Goal: Book appointment/travel/reservation

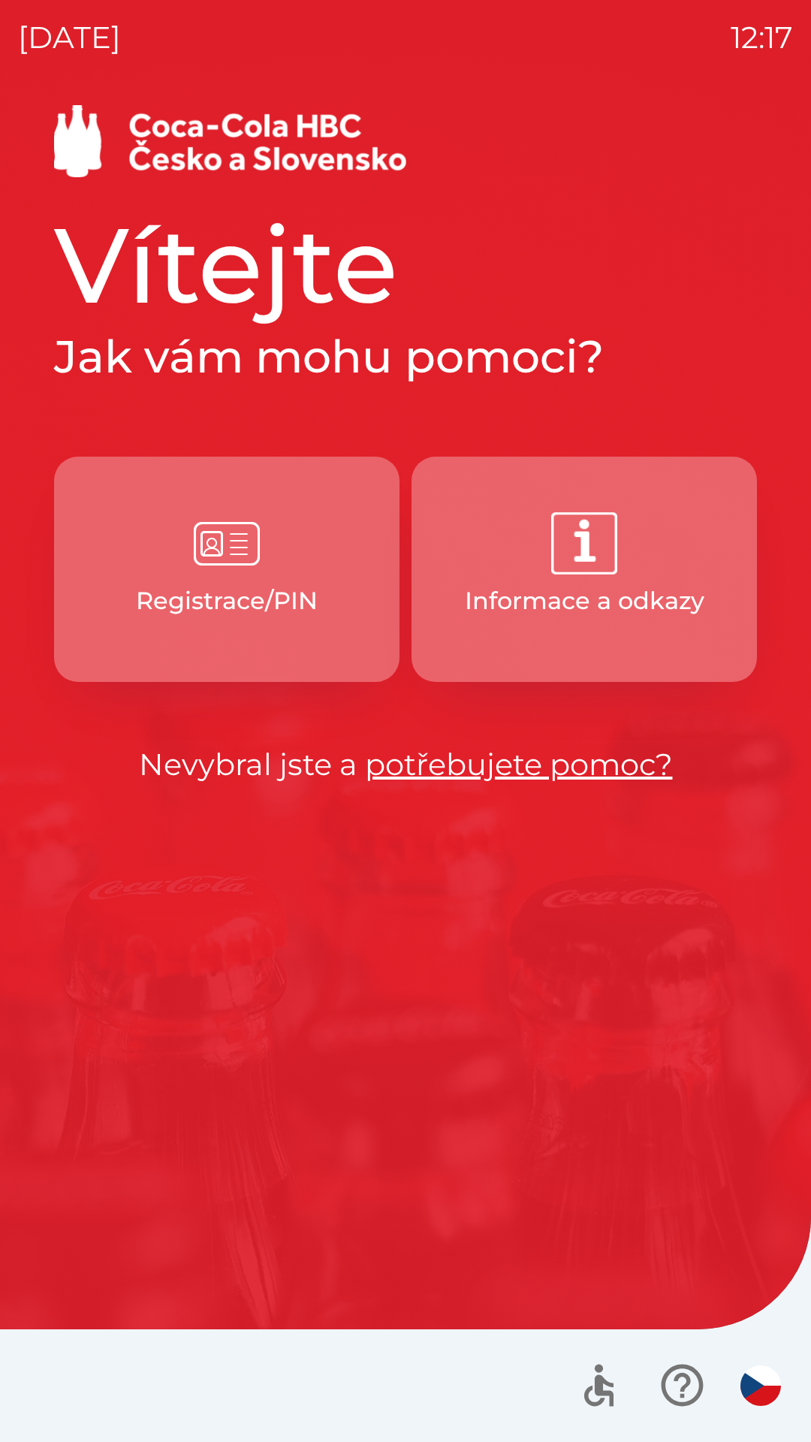
click at [213, 578] on button "Registrace/PIN" at bounding box center [227, 569] width 346 height 225
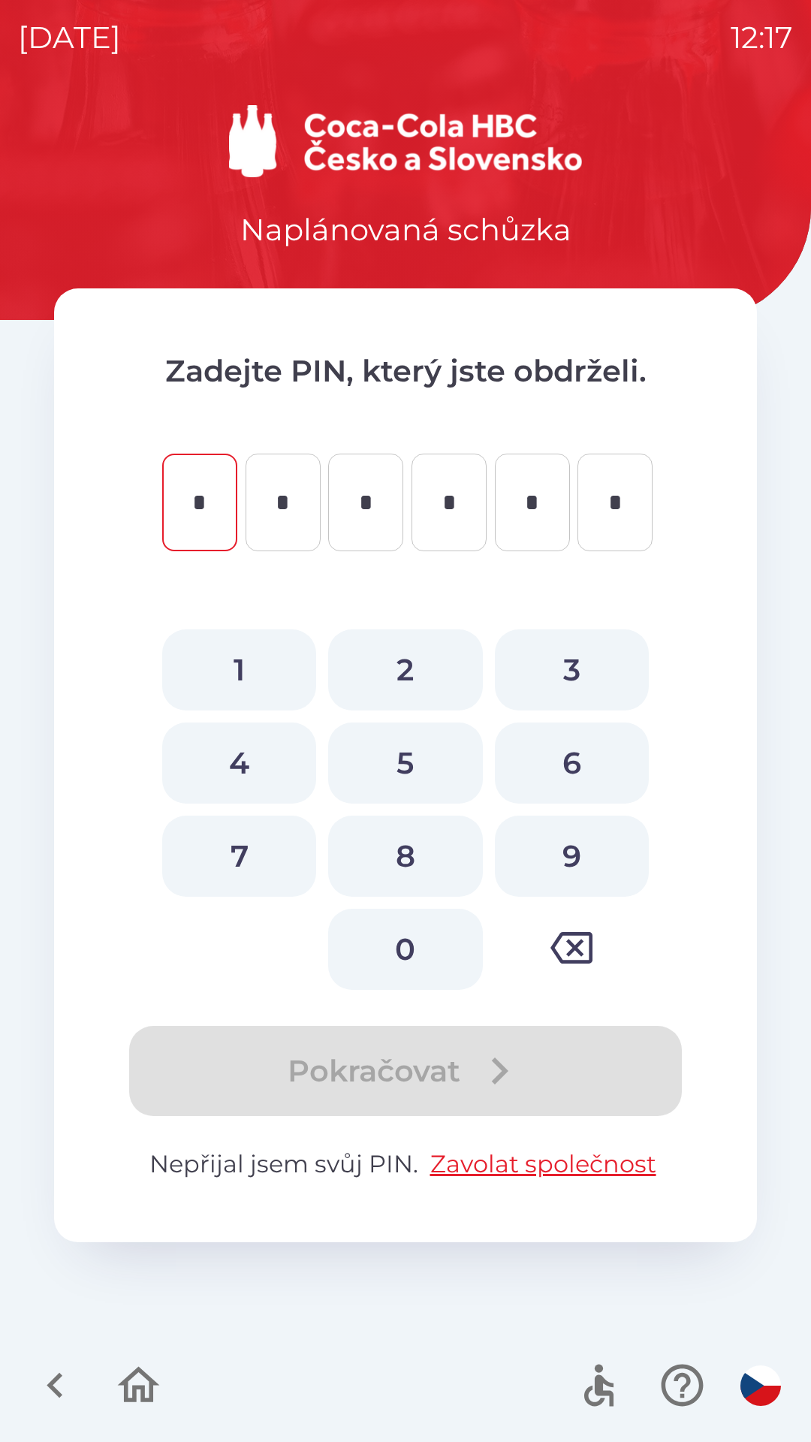
click at [261, 869] on button "7" at bounding box center [239, 856] width 154 height 81
type input "*"
click at [243, 764] on button "4" at bounding box center [239, 763] width 154 height 81
type input "*"
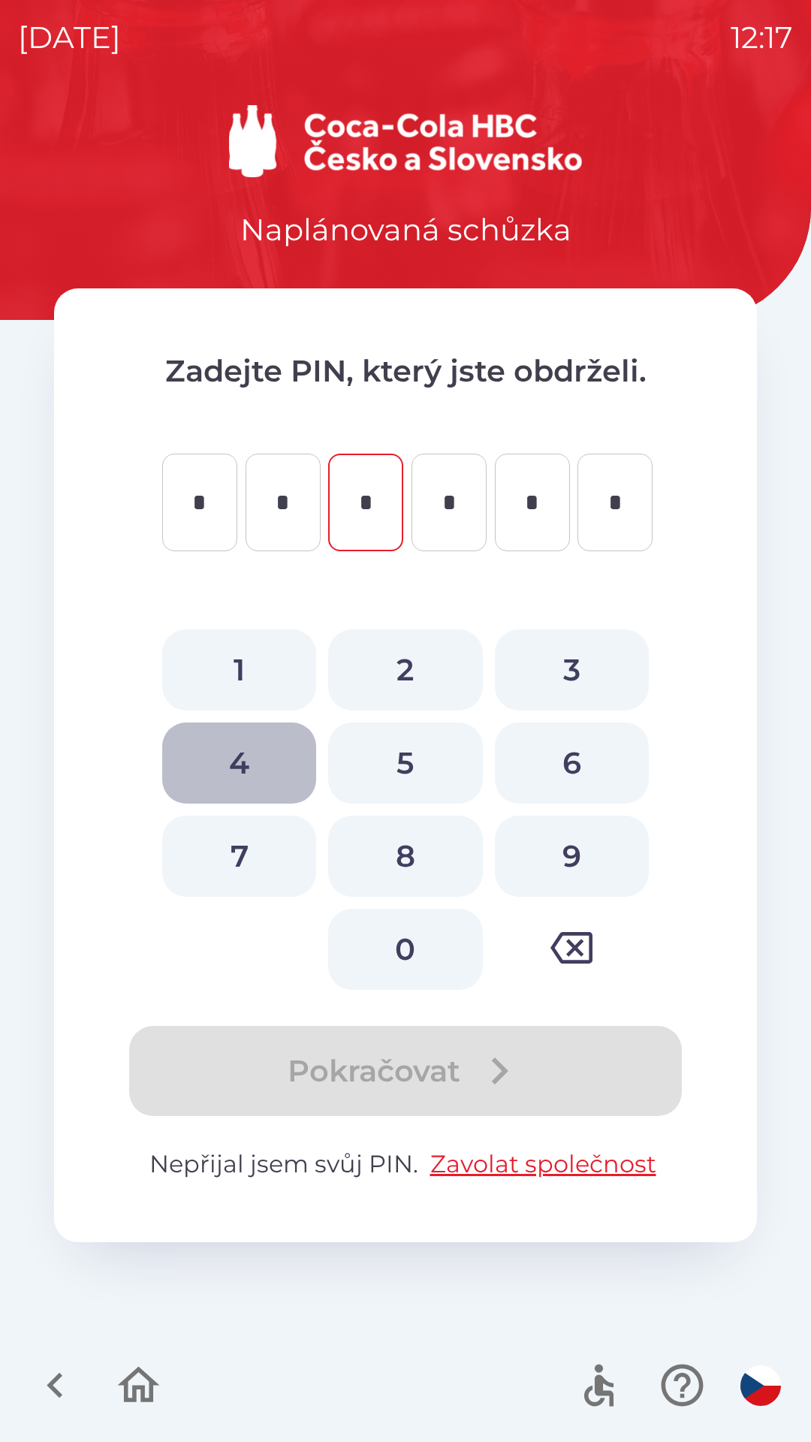
click at [244, 764] on button "4" at bounding box center [239, 763] width 154 height 81
type input "*"
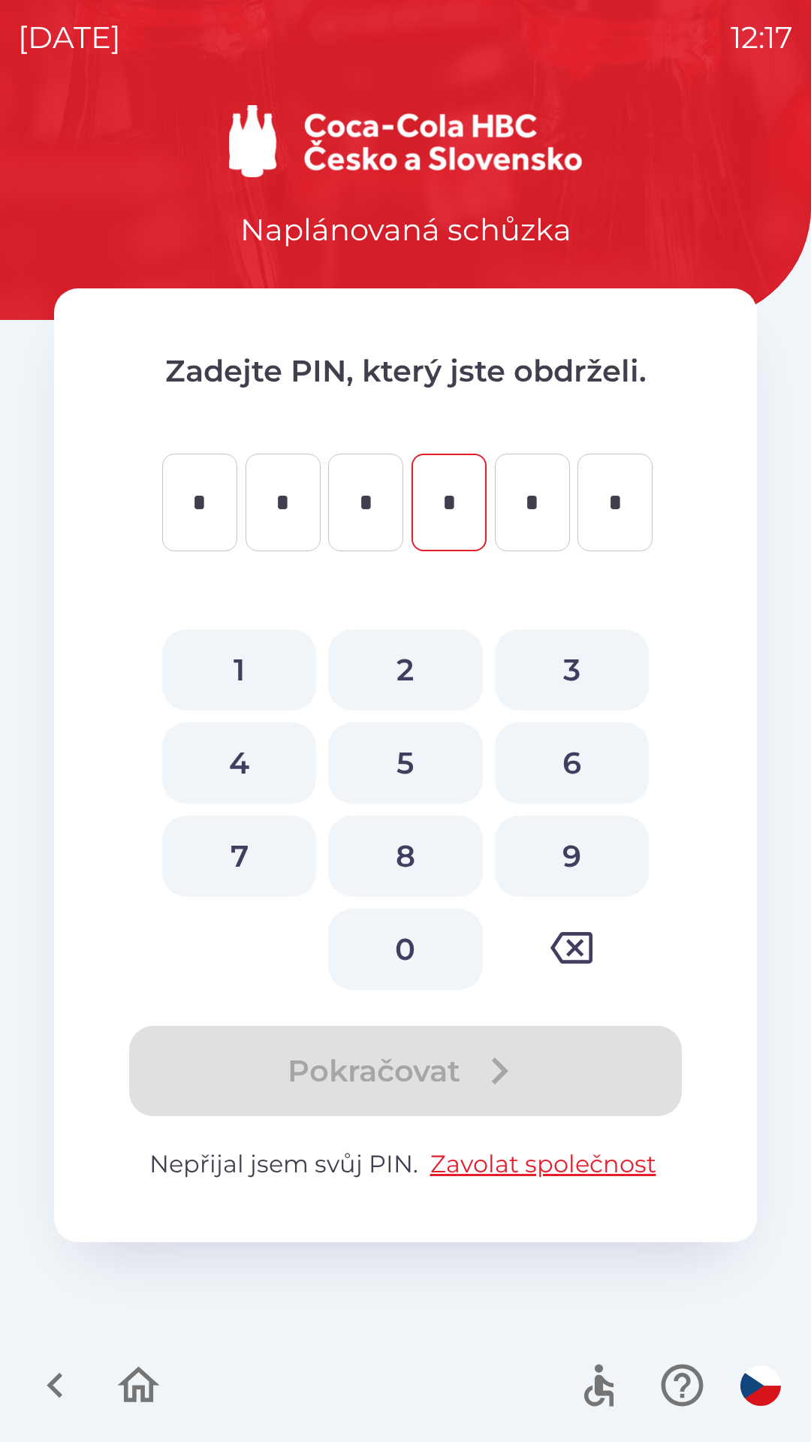
click at [405, 776] on button "5" at bounding box center [405, 763] width 154 height 81
type input "*"
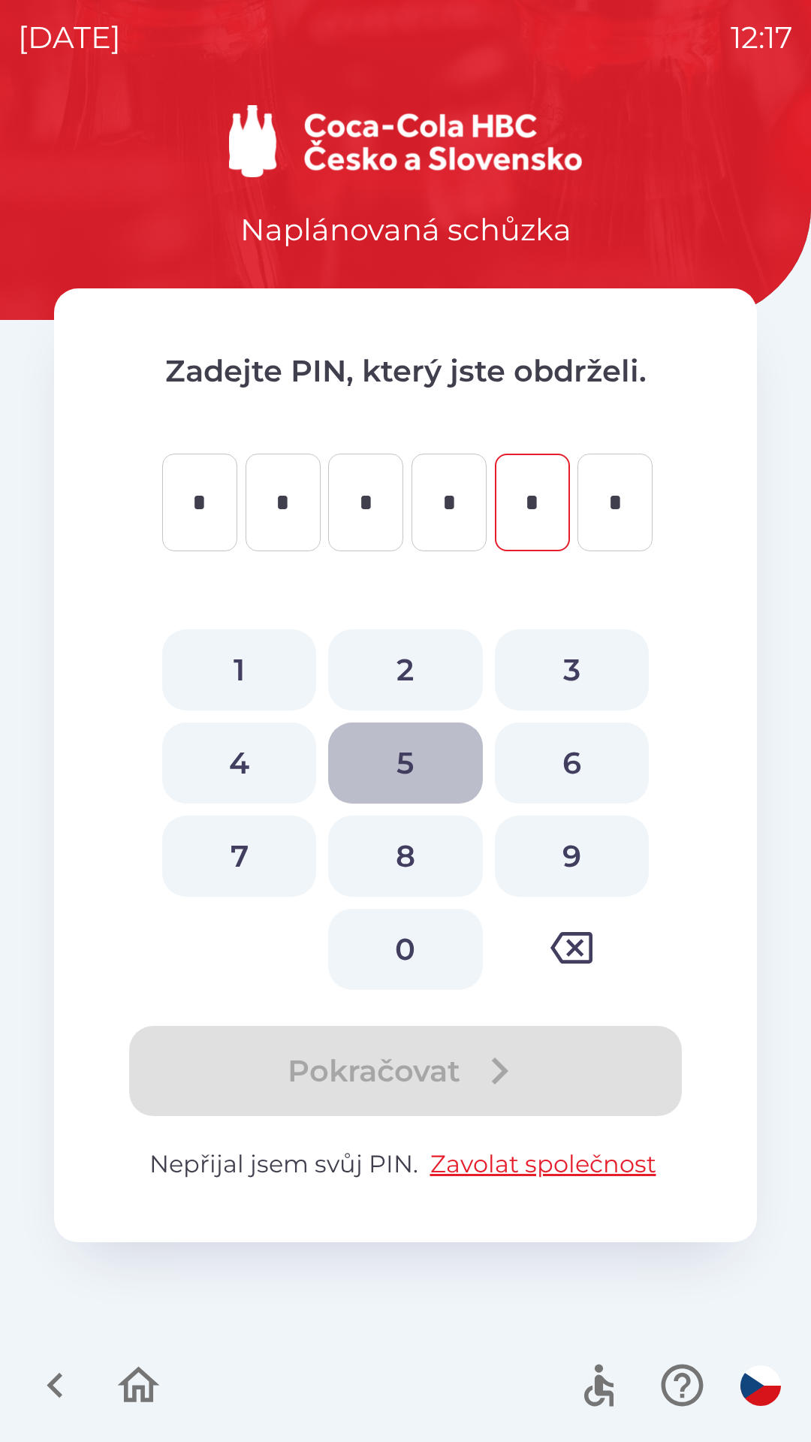
click at [414, 767] on button "5" at bounding box center [405, 763] width 154 height 81
type input "*"
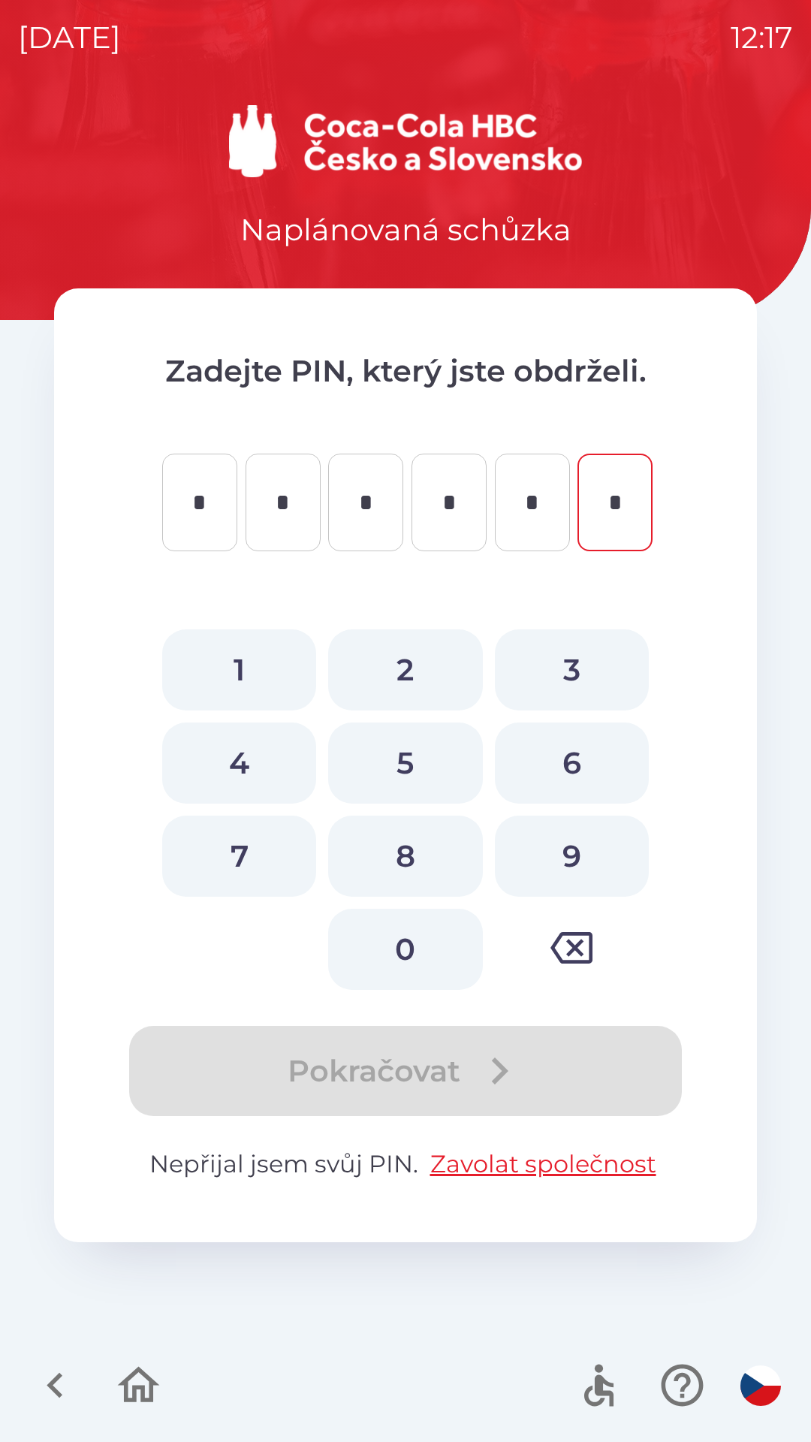
click at [262, 861] on button "7" at bounding box center [239, 856] width 154 height 81
type input "*"
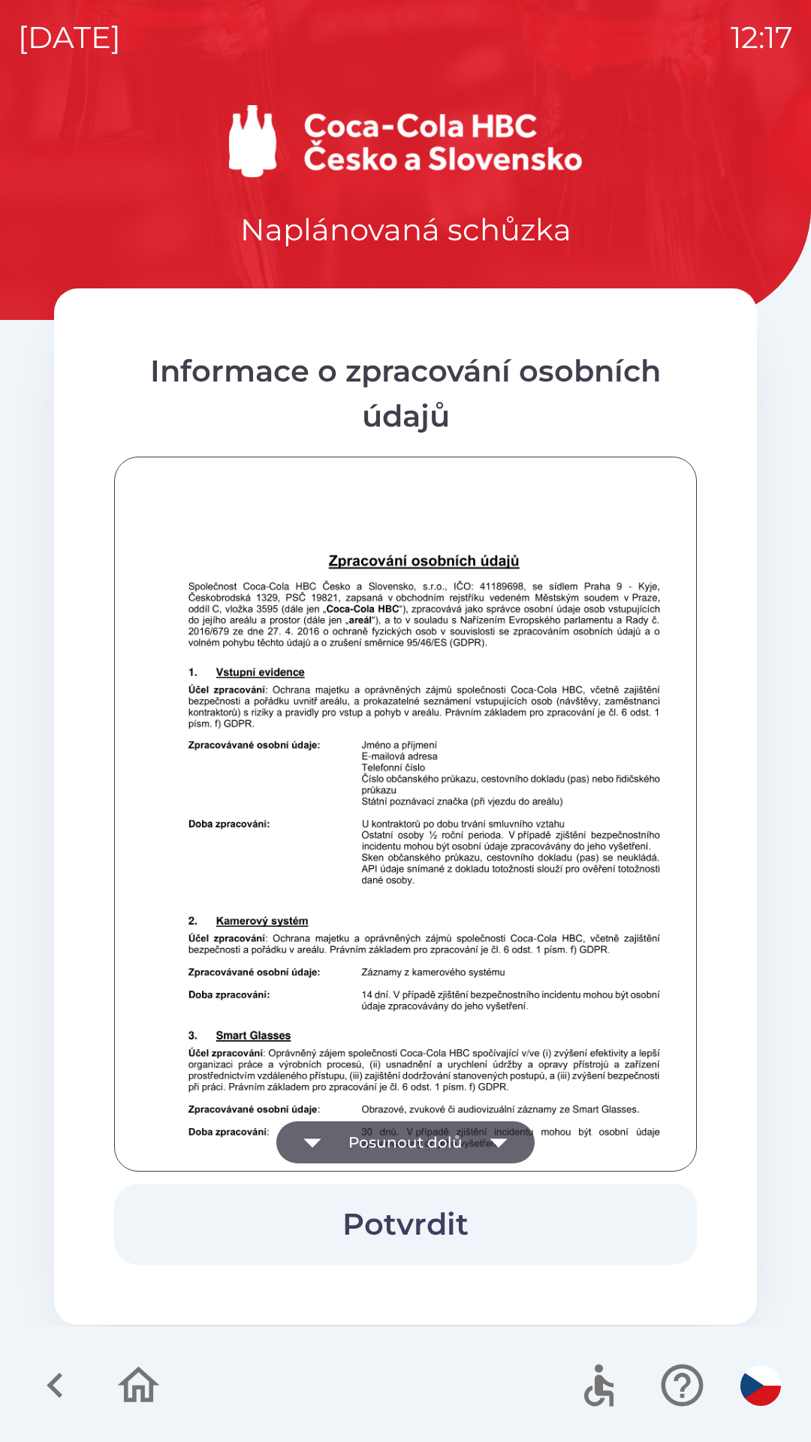
click at [415, 1135] on button "Posunout dolů" at bounding box center [405, 1142] width 258 height 42
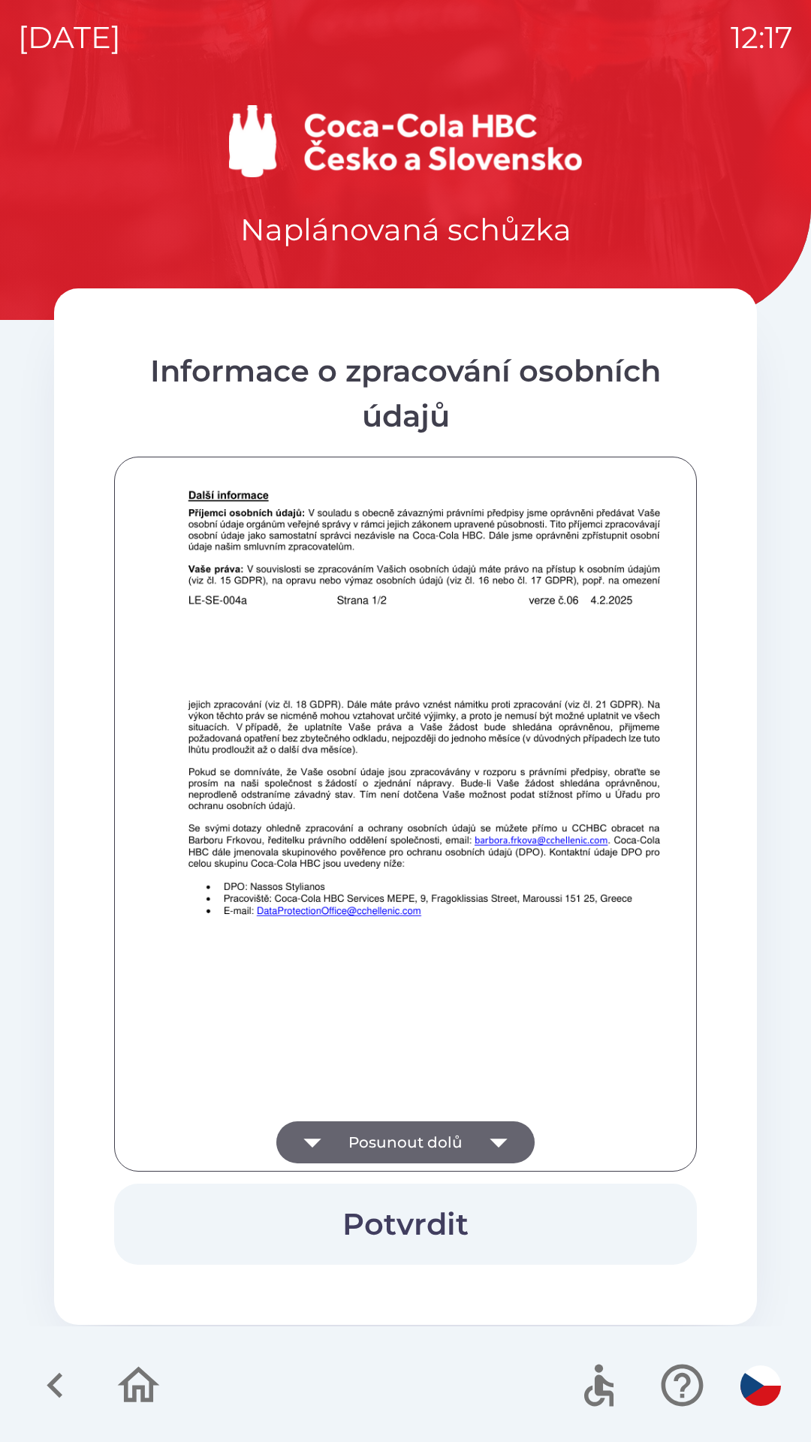
click at [407, 1135] on button "Posunout dolů" at bounding box center [405, 1142] width 258 height 42
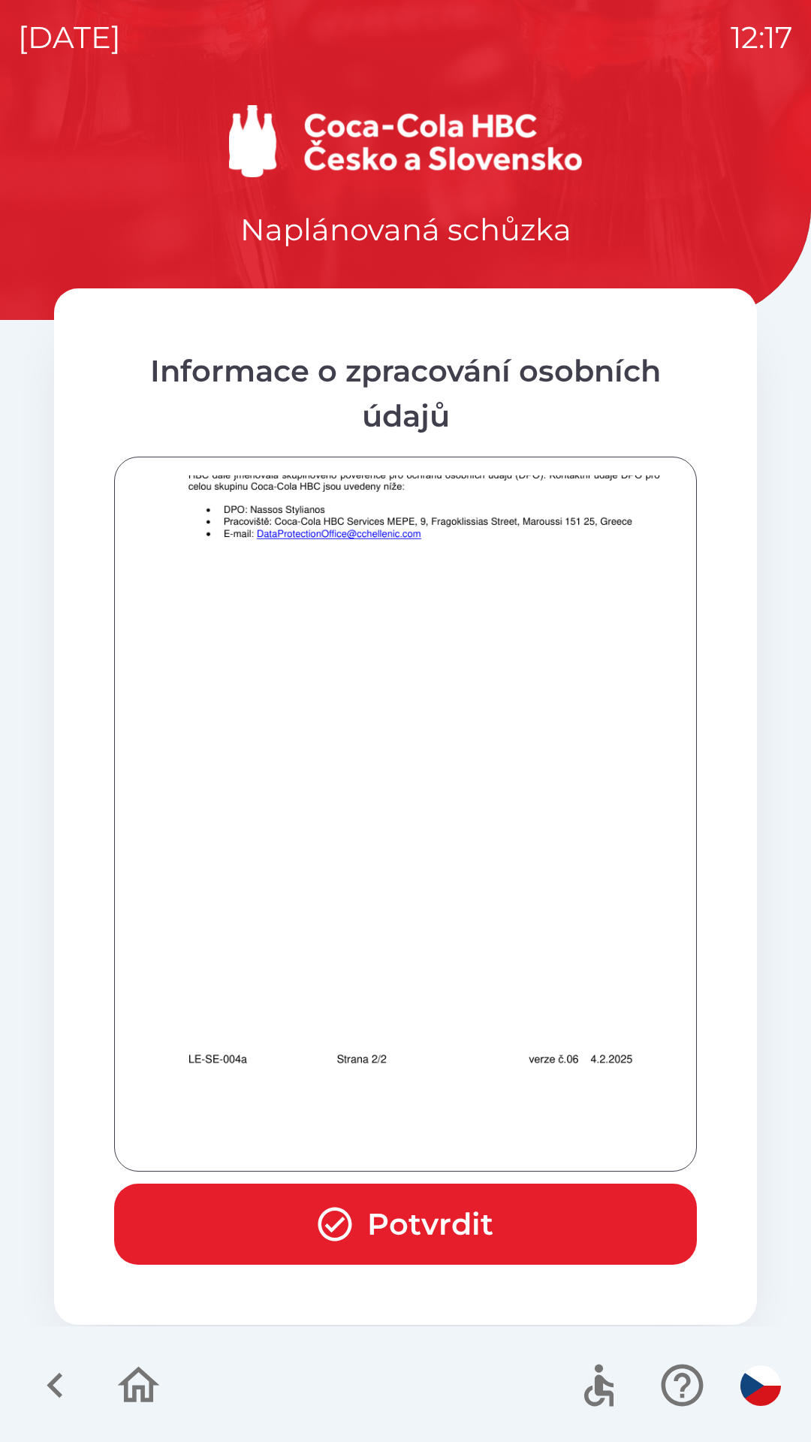
click at [384, 1210] on button "Potvrdit" at bounding box center [405, 1224] width 583 height 81
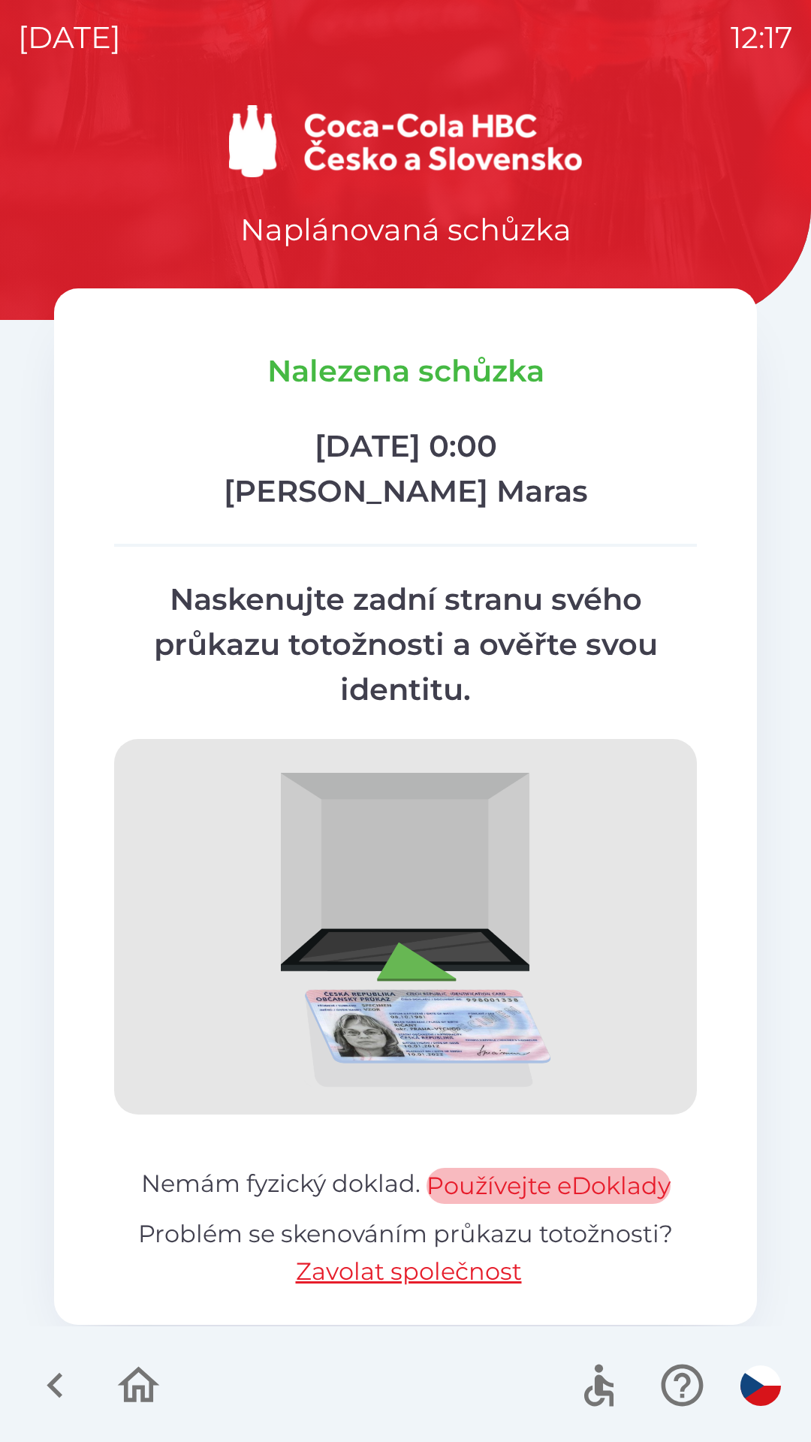
click at [579, 1190] on button "Používejte eDoklady" at bounding box center [549, 1186] width 244 height 36
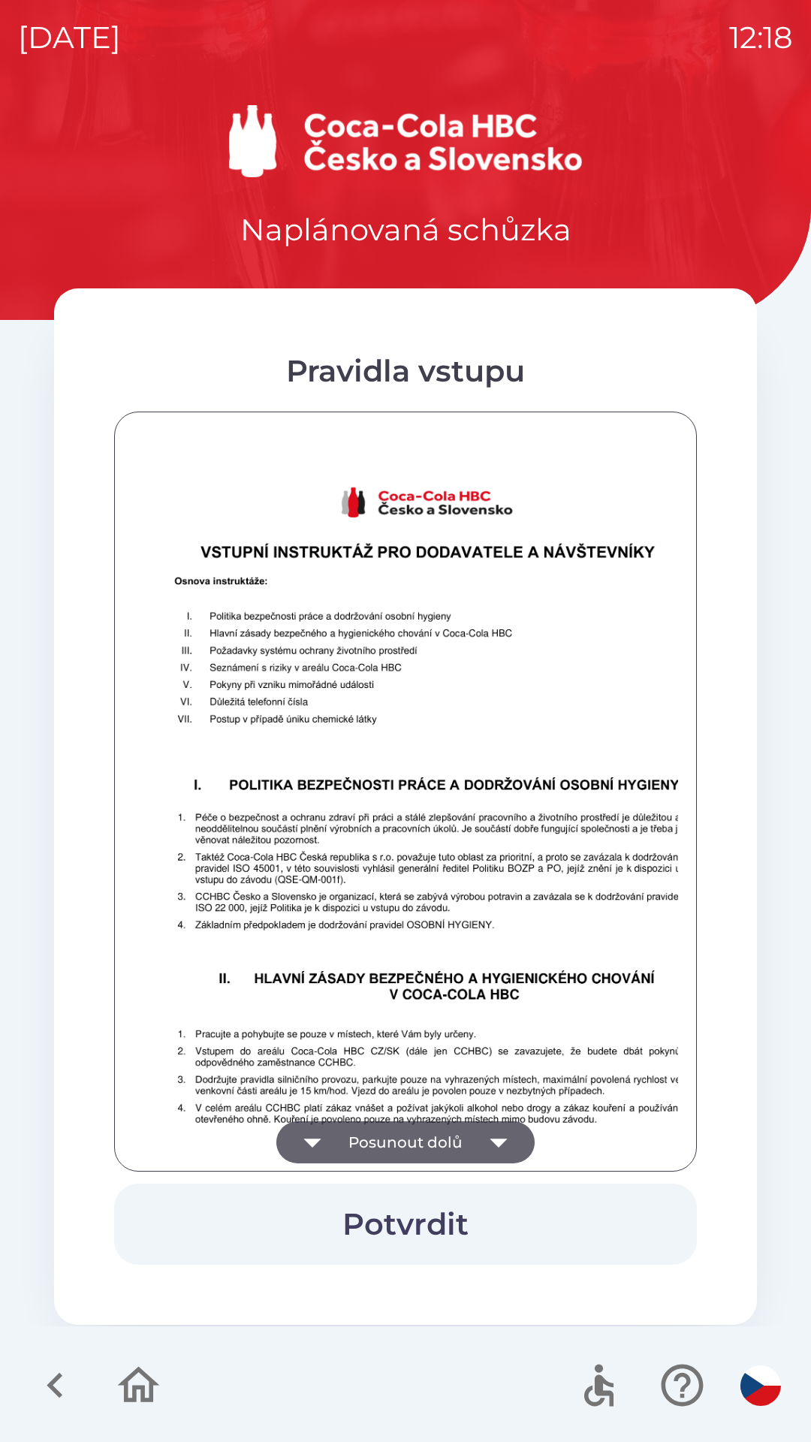
click at [409, 1137] on button "Posunout dolů" at bounding box center [405, 1142] width 258 height 42
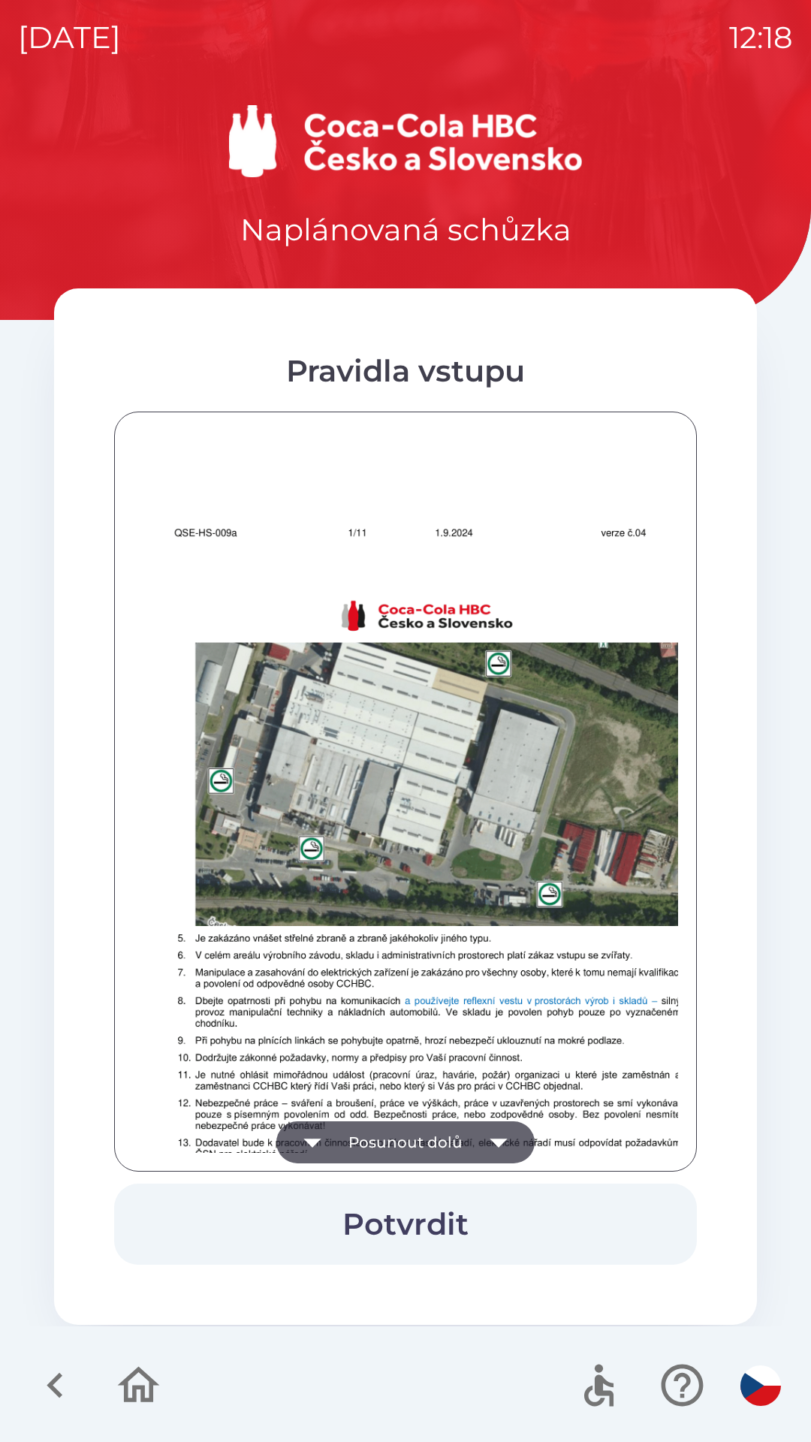
click at [430, 1133] on button "Posunout dolů" at bounding box center [405, 1142] width 258 height 42
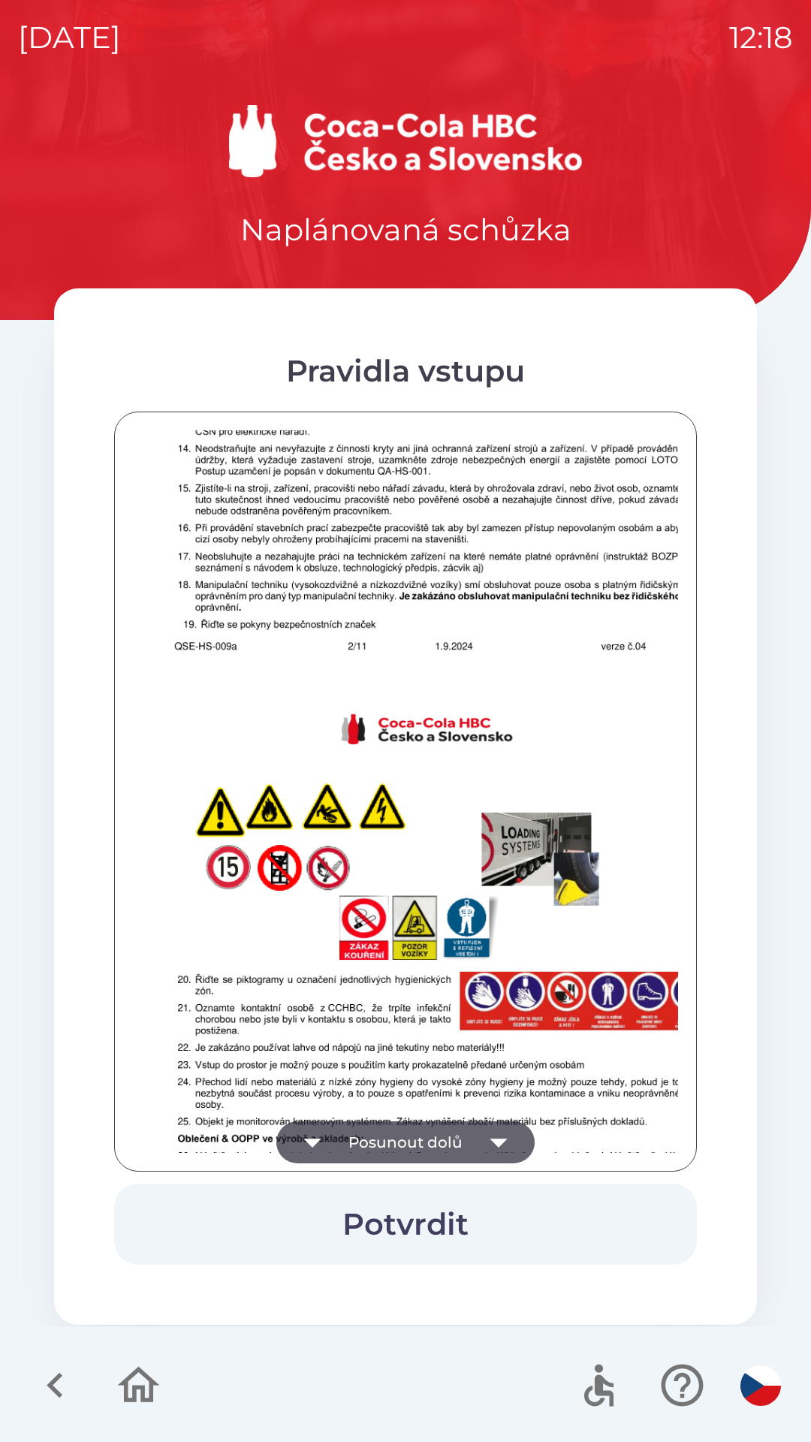
click at [443, 1134] on button "Posunout dolů" at bounding box center [405, 1142] width 258 height 42
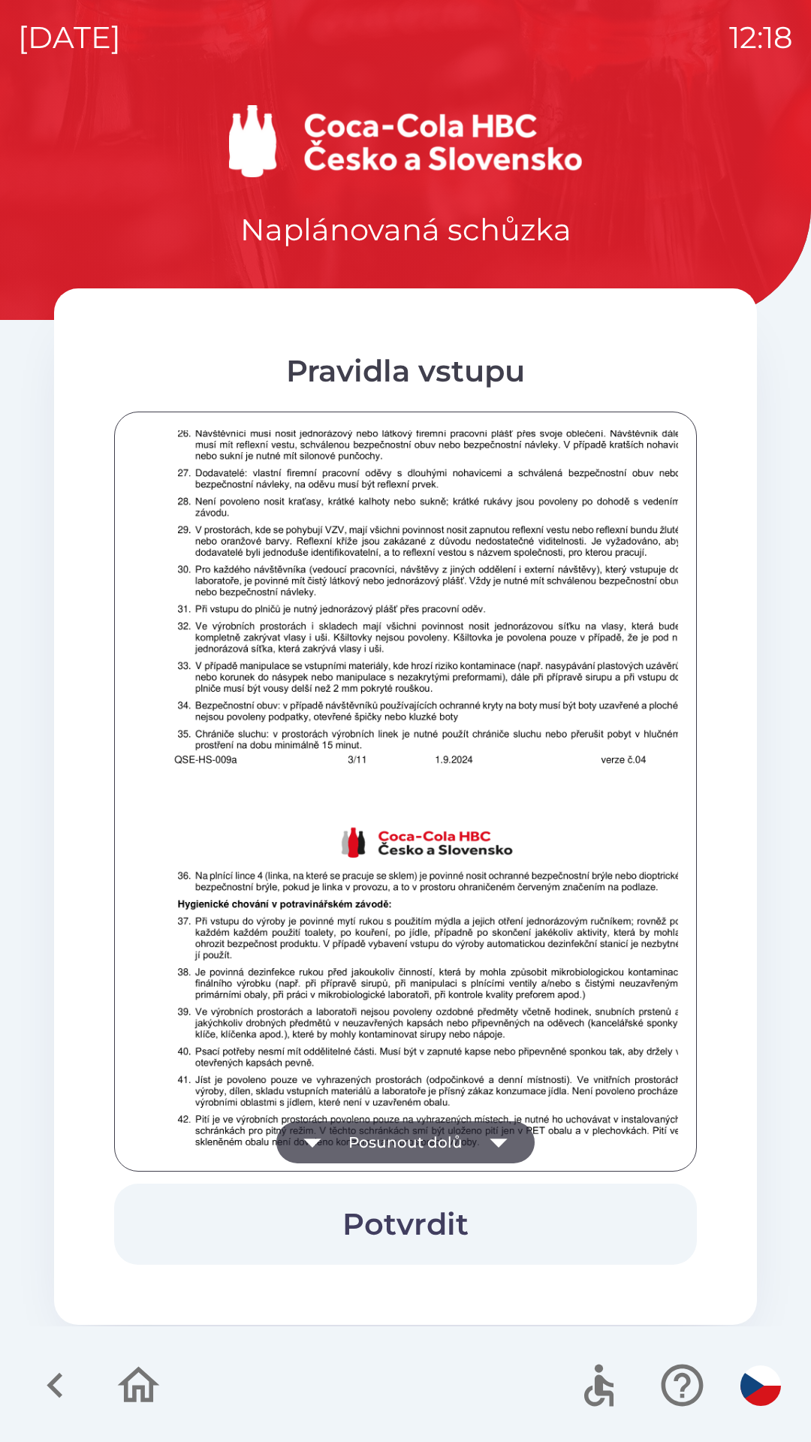
click at [454, 1138] on button "Posunout dolů" at bounding box center [405, 1142] width 258 height 42
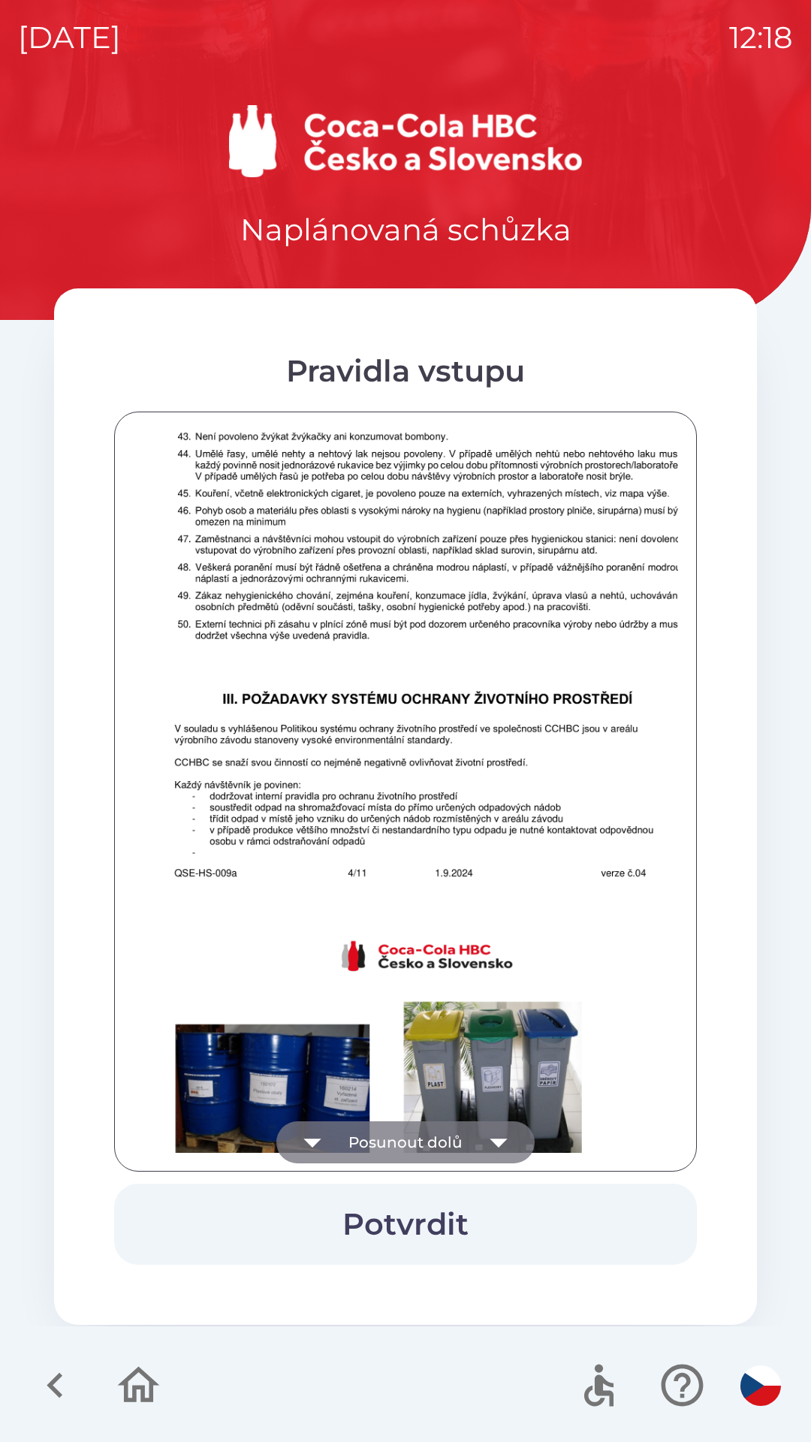
click at [415, 1122] on button "Posunout dolů" at bounding box center [405, 1142] width 258 height 42
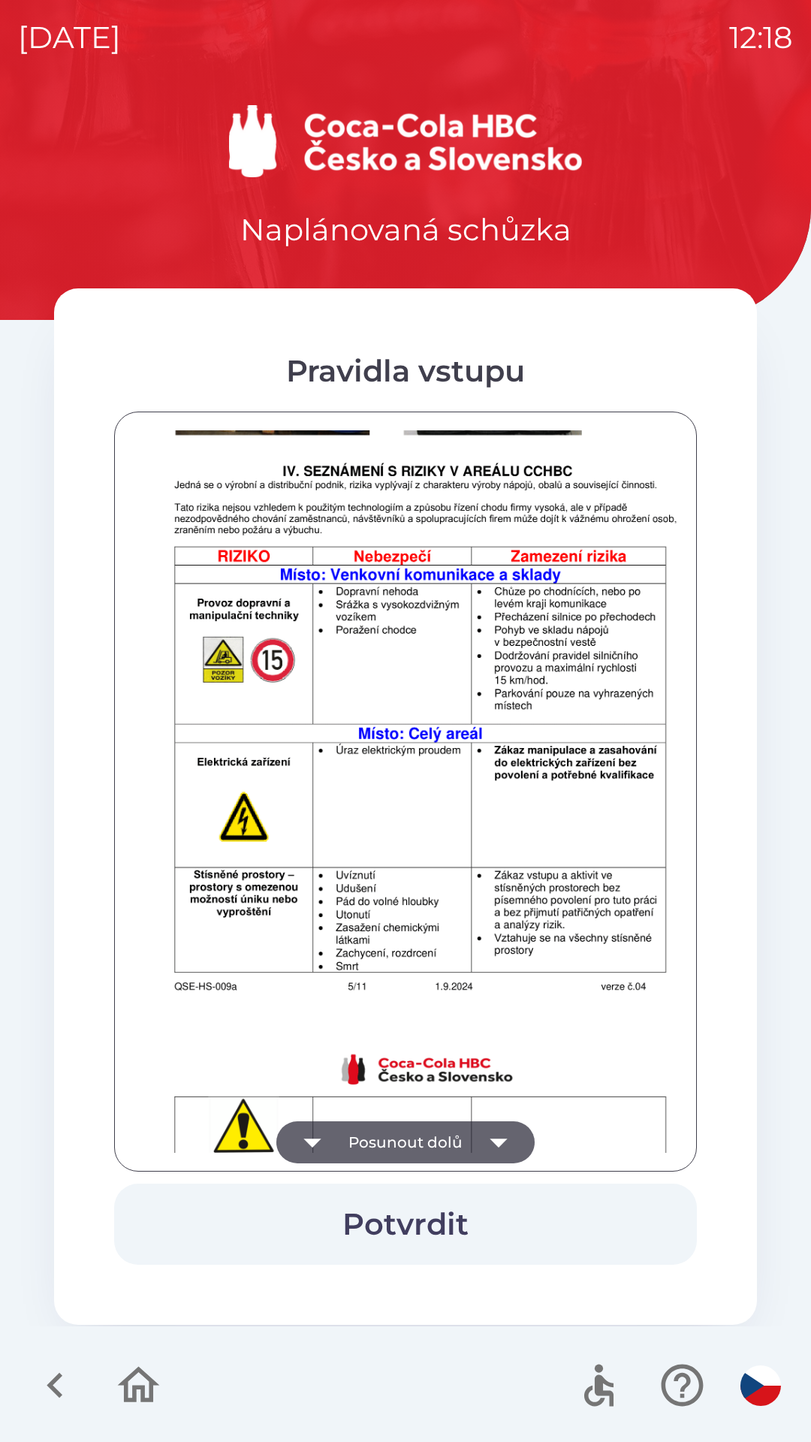
click at [445, 1139] on button "Posunout dolů" at bounding box center [405, 1142] width 258 height 42
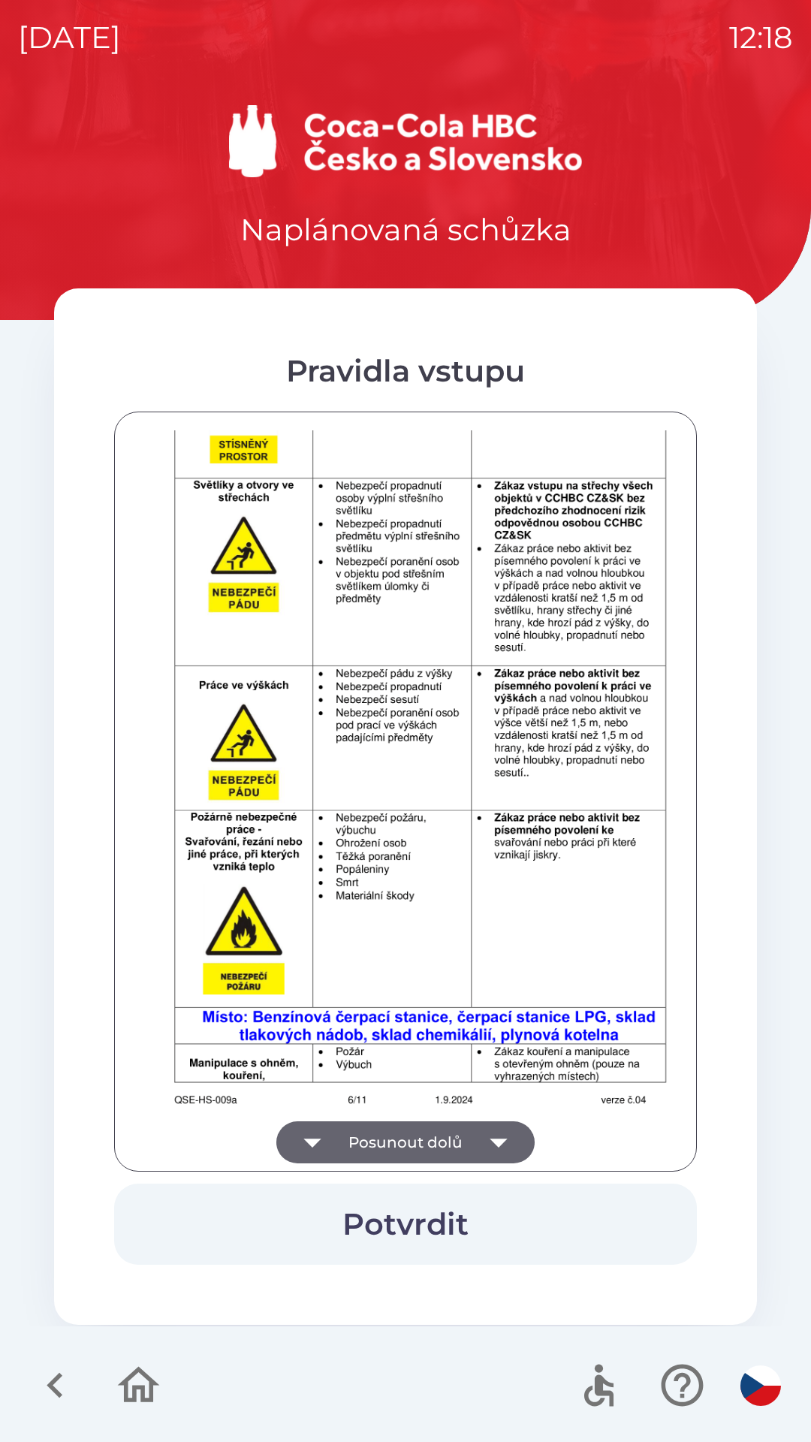
click at [462, 1139] on button "Posunout dolů" at bounding box center [405, 1142] width 258 height 42
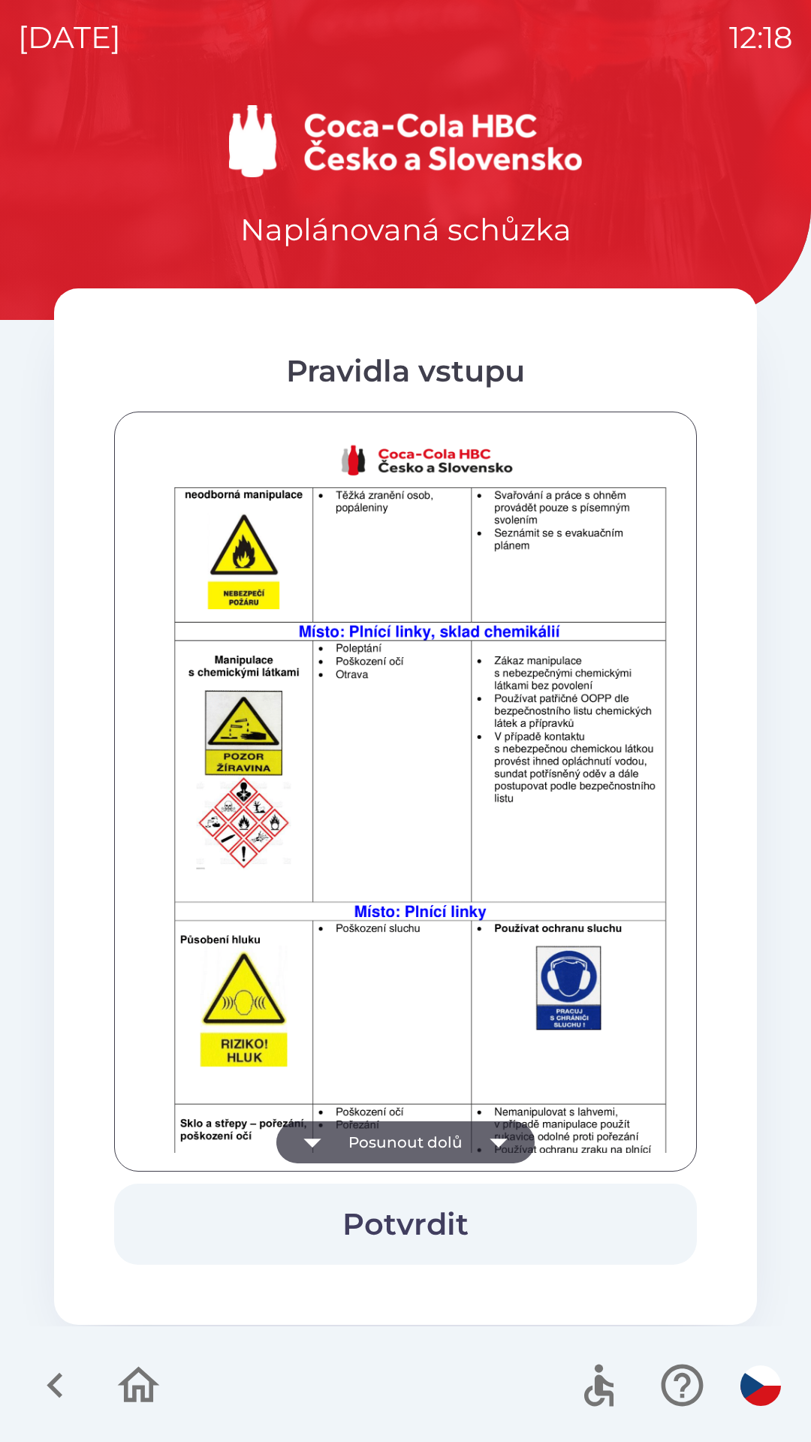
click at [459, 1136] on button "Posunout dolů" at bounding box center [405, 1142] width 258 height 42
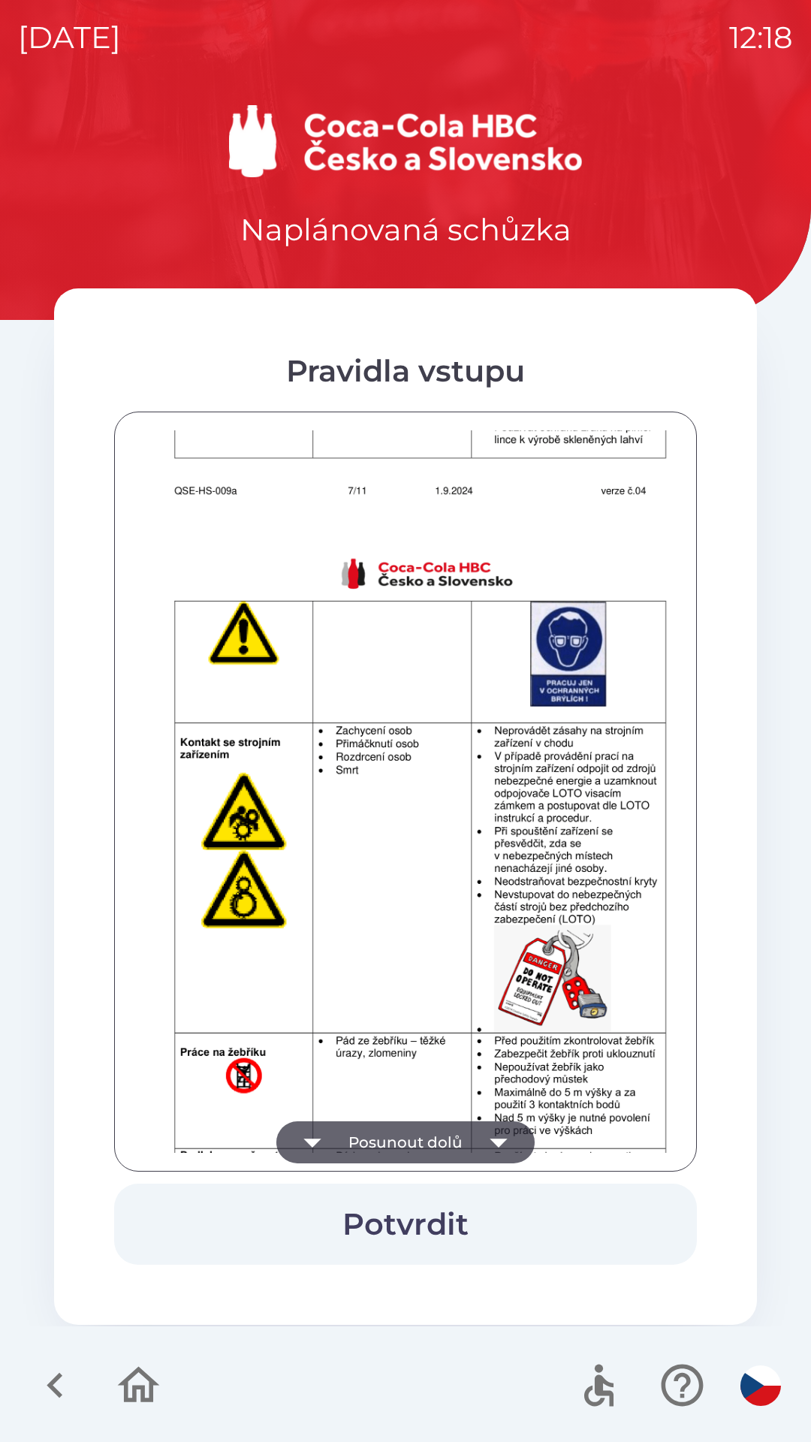
click at [444, 1145] on button "Posunout dolů" at bounding box center [405, 1142] width 258 height 42
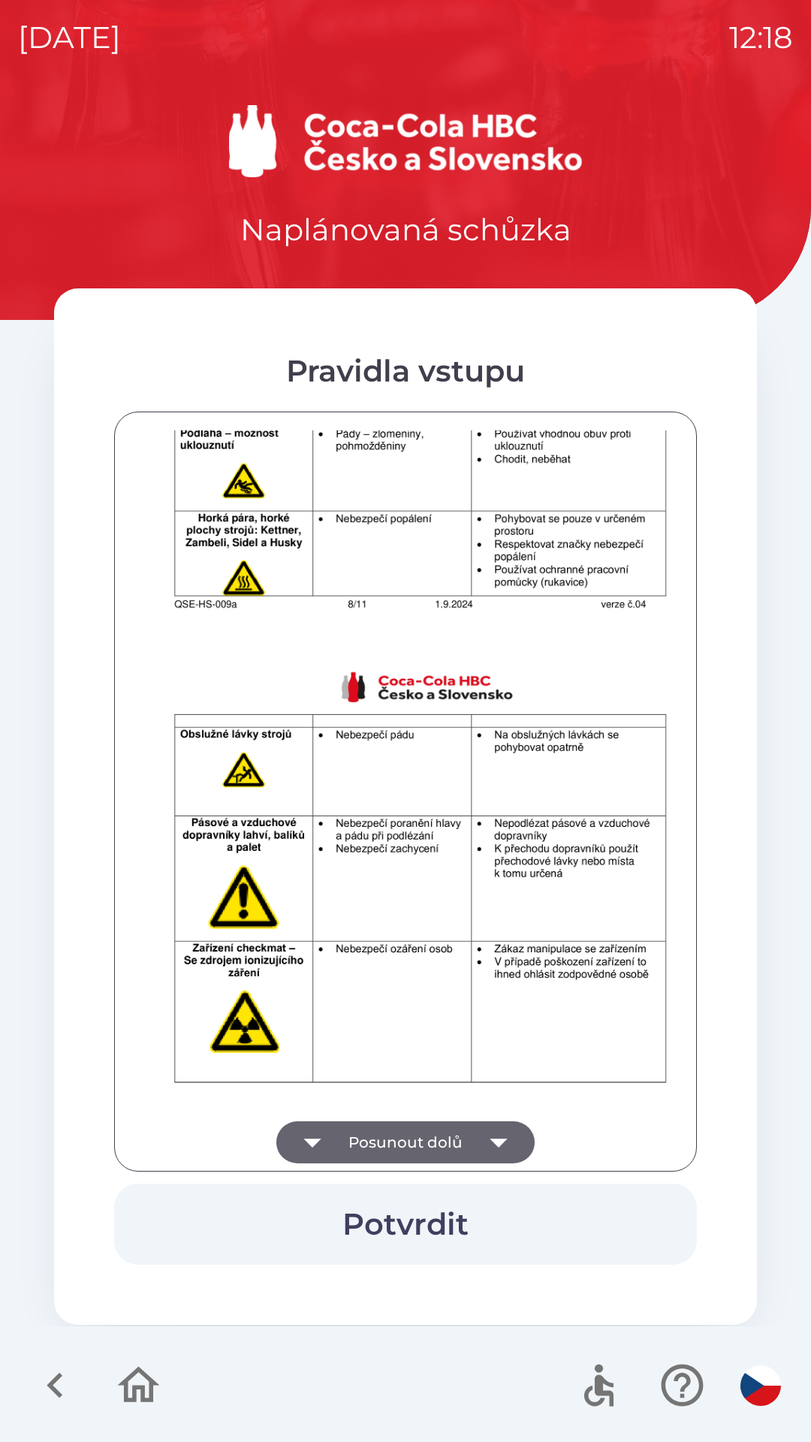
click at [430, 1151] on button "Posunout dolů" at bounding box center [405, 1142] width 258 height 42
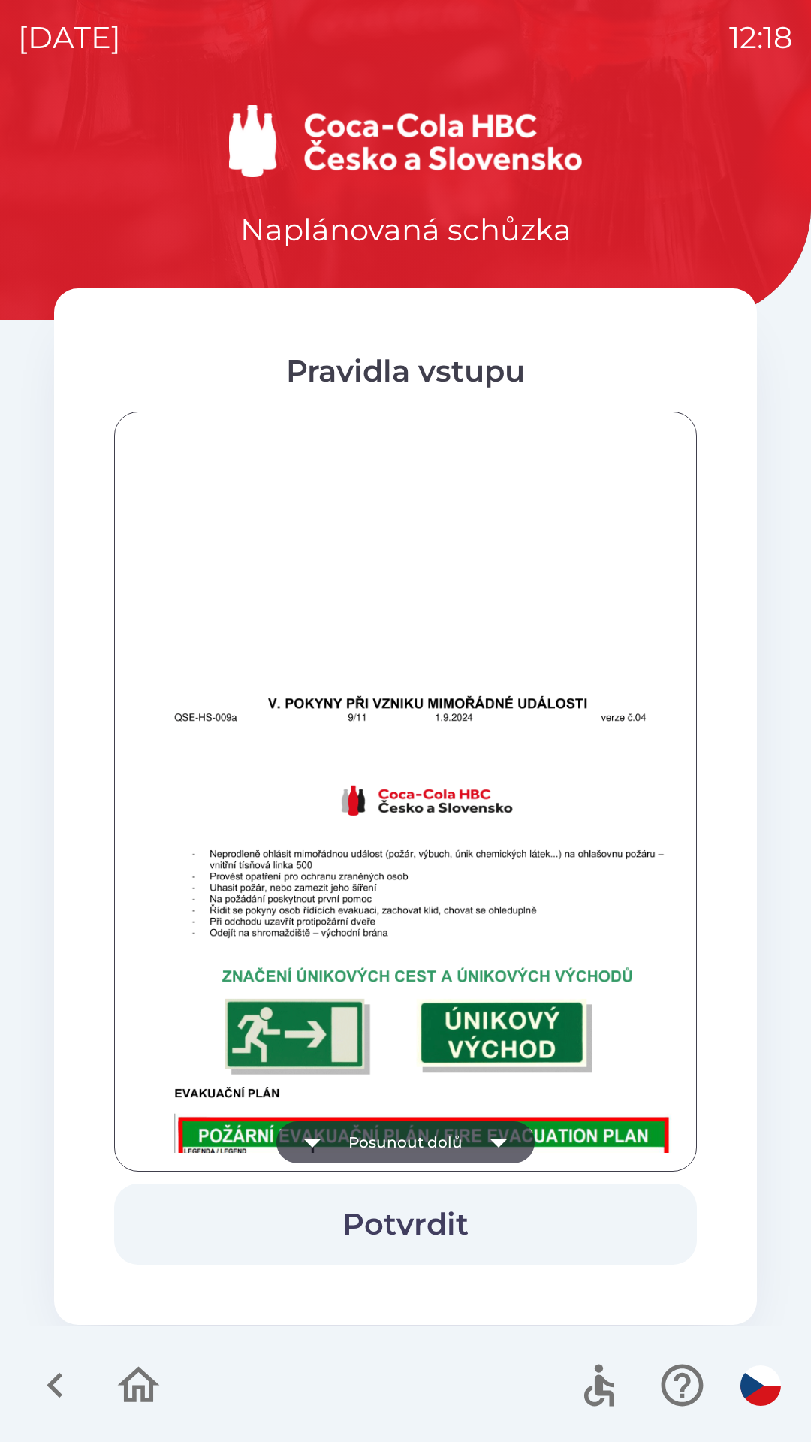
click at [440, 1139] on button "Posunout dolů" at bounding box center [405, 1142] width 258 height 42
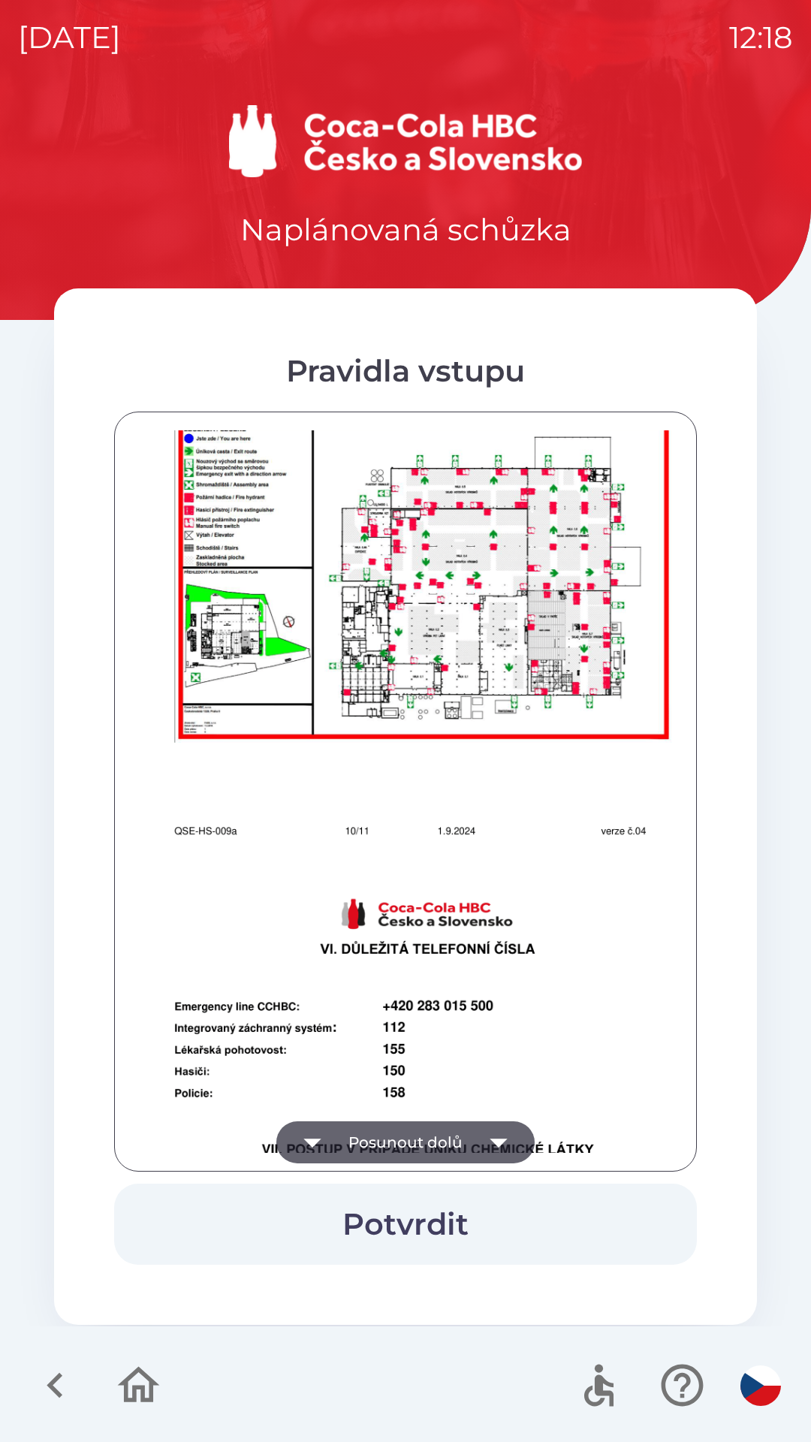
click at [443, 1141] on button "Posunout dolů" at bounding box center [405, 1142] width 258 height 42
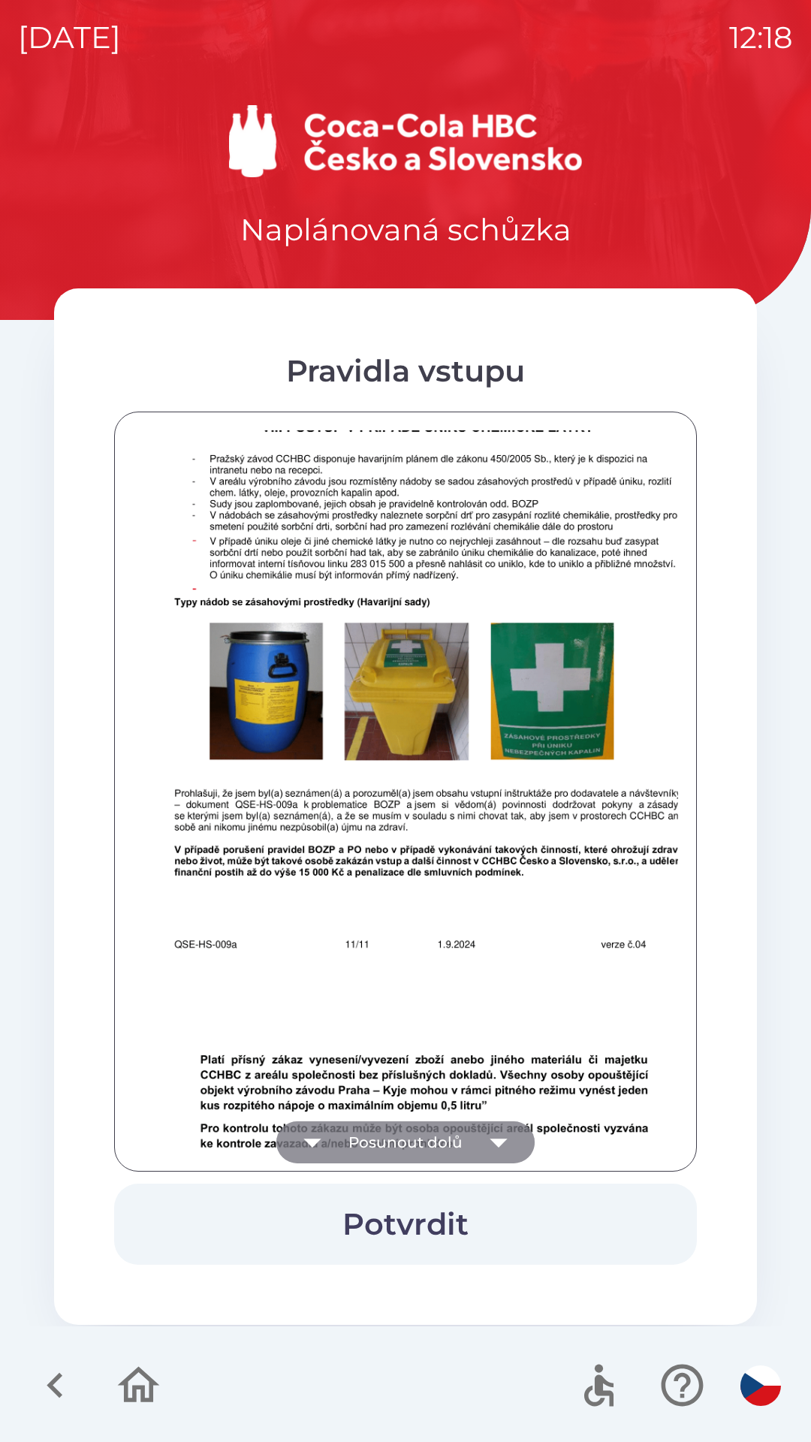
click at [437, 1139] on button "Posunout dolů" at bounding box center [405, 1142] width 258 height 42
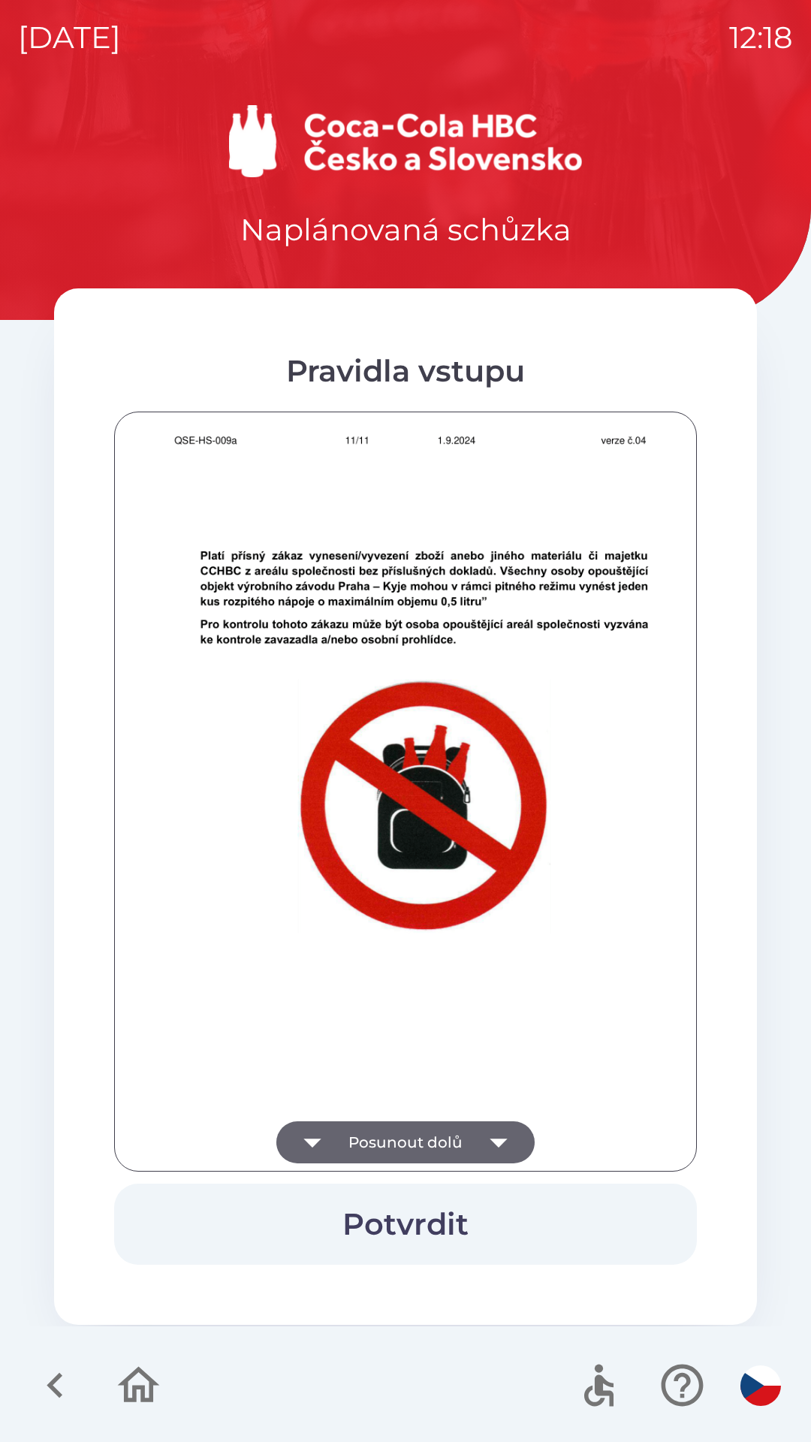
scroll to position [9299, 0]
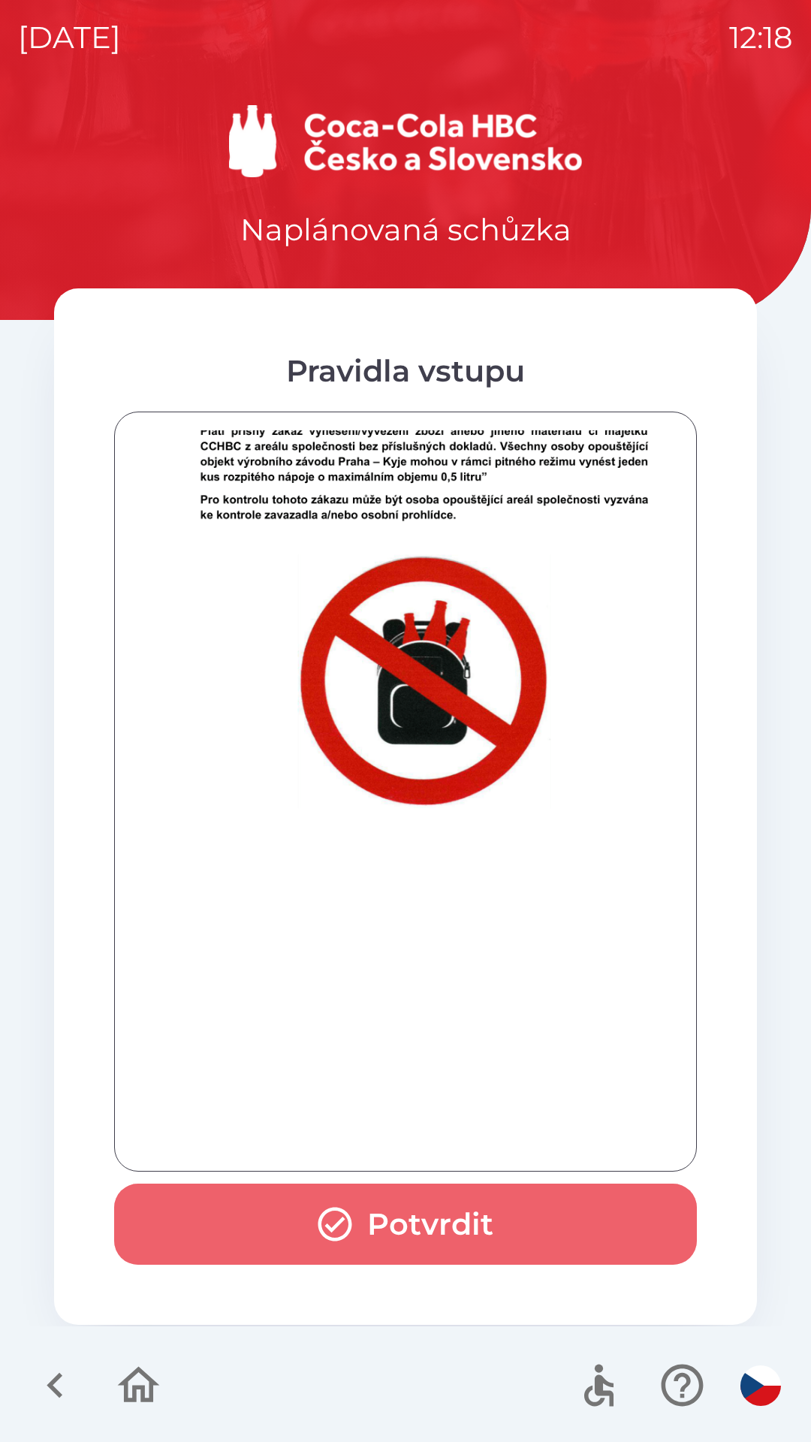
click at [397, 1207] on button "Potvrdit" at bounding box center [405, 1224] width 583 height 81
